Goal: Check status

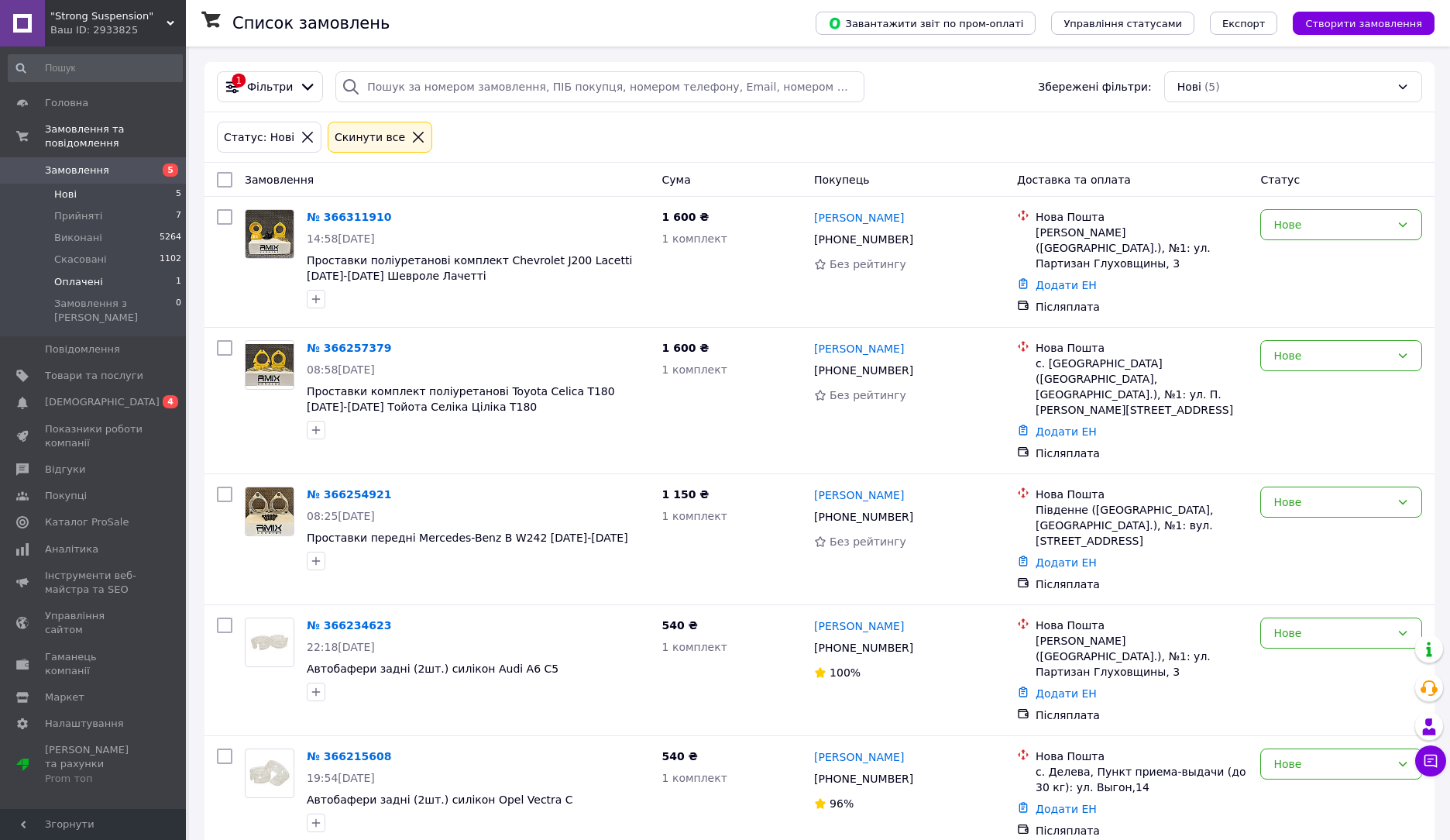
click at [84, 275] on span "Оплачені" at bounding box center [79, 282] width 49 height 14
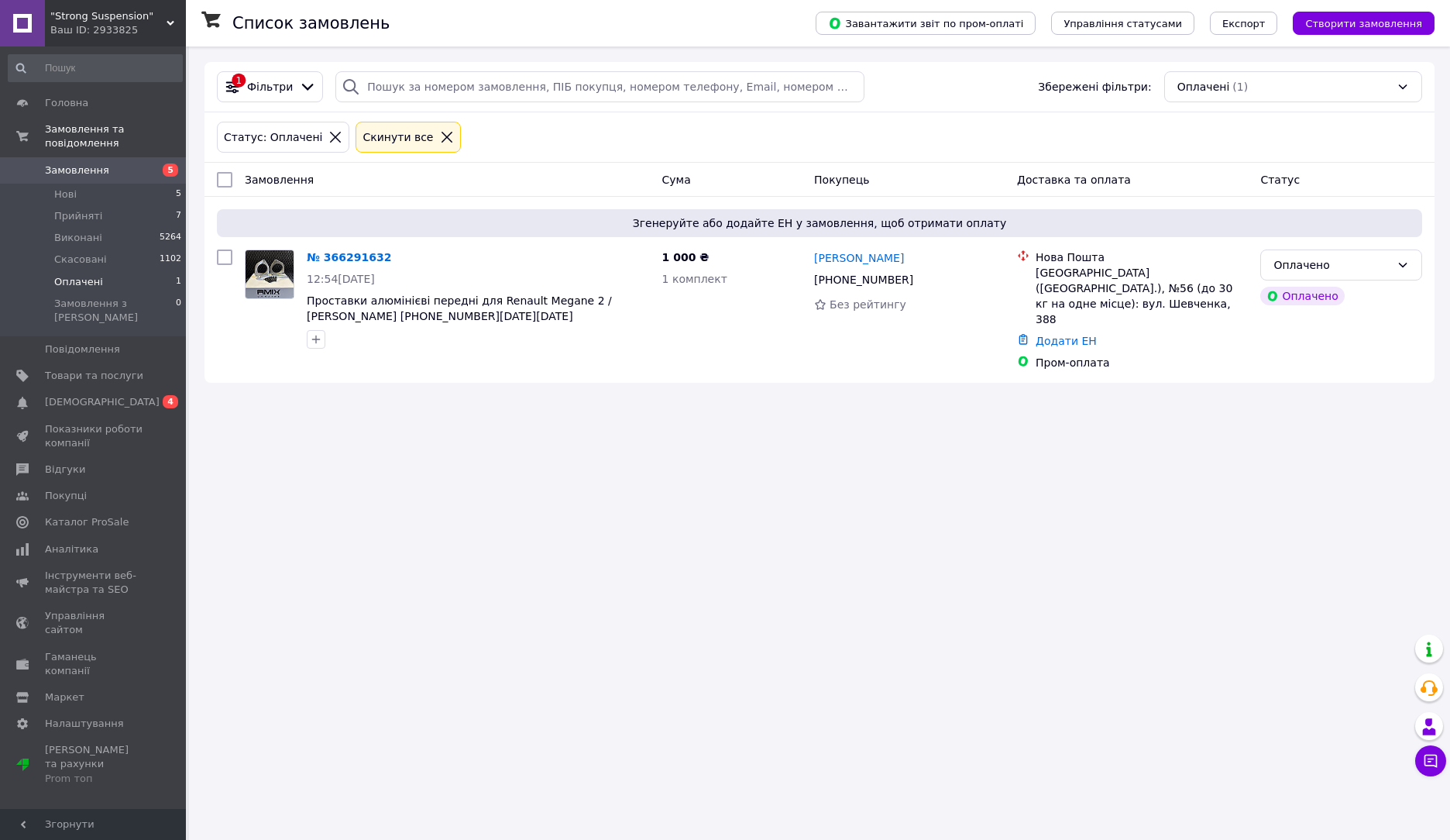
click at [89, 164] on span "Замовлення" at bounding box center [77, 171] width 64 height 14
